Goal: Transaction & Acquisition: Subscribe to service/newsletter

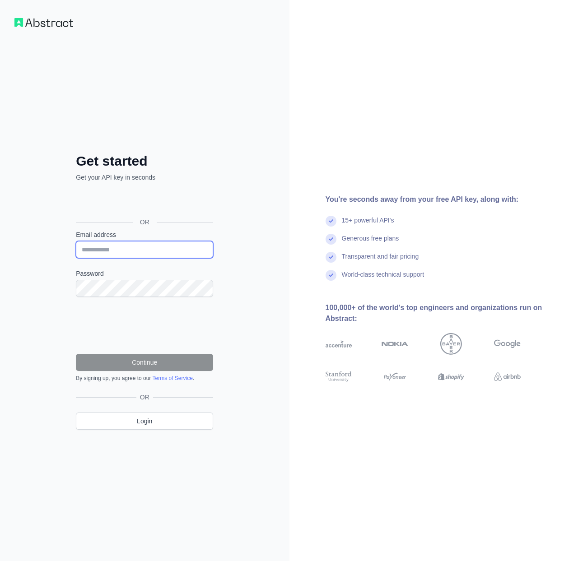
drag, startPoint x: 0, startPoint y: 0, endPoint x: 131, endPoint y: 251, distance: 283.0
click at [131, 251] on input "Email address" at bounding box center [144, 249] width 137 height 17
paste input "**********"
type input "**********"
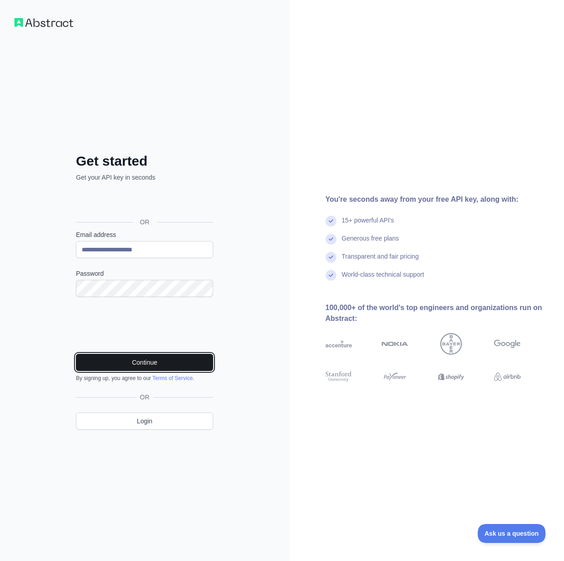
click at [187, 369] on button "Continue" at bounding box center [144, 362] width 137 height 17
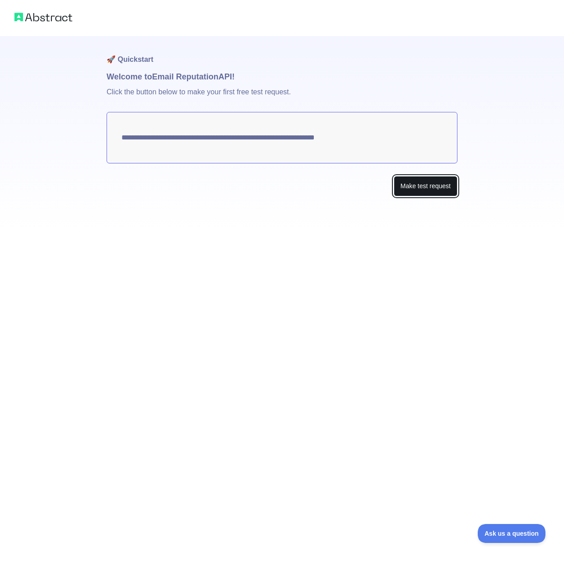
click at [438, 180] on button "Make test request" at bounding box center [426, 186] width 64 height 20
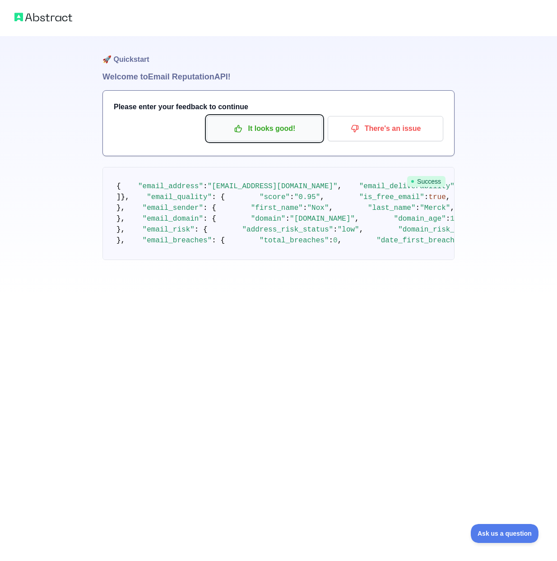
click at [297, 122] on p "It looks good!" at bounding box center [265, 128] width 102 height 15
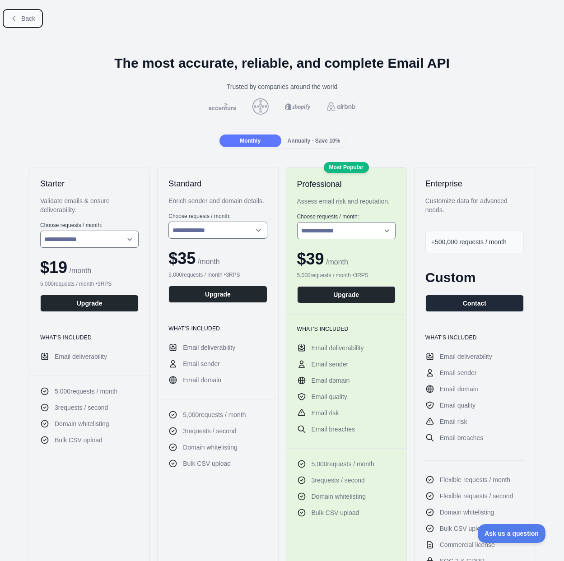
click at [21, 16] on button "Back" at bounding box center [23, 18] width 37 height 15
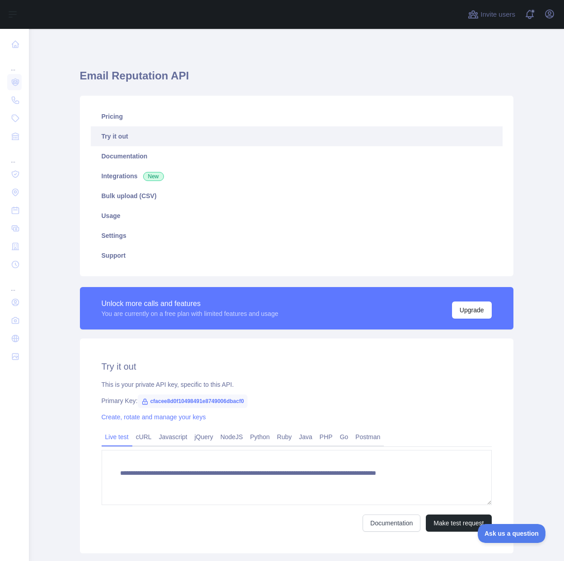
click at [213, 406] on span "cfacee8d0f10498491e8749006dbacf0" at bounding box center [193, 402] width 110 height 14
click at [212, 403] on span "cfacee8d0f10498491e8749006dbacf0" at bounding box center [193, 402] width 110 height 14
copy span "cfacee8d0f10498491e8749006dbacf0"
click at [499, 216] on div "Pricing Try it out Documentation Integrations New Bulk upload (CSV) Usage Setti…" at bounding box center [297, 186] width 434 height 181
